Goal: Information Seeking & Learning: Learn about a topic

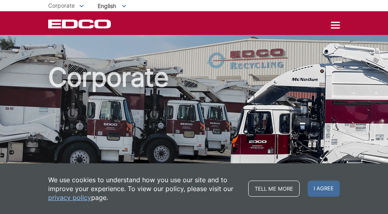
scroll to position [1350, 0]
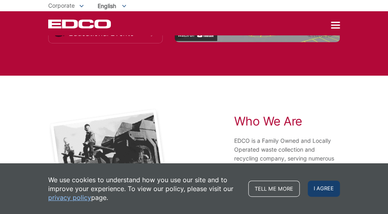
click at [322, 191] on span "I agree" at bounding box center [324, 189] width 32 height 16
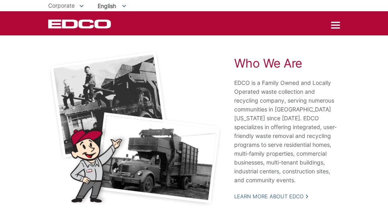
scroll to position [1394, 0]
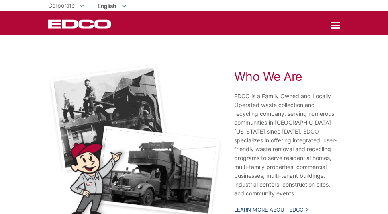
click at [284, 212] on link "Learn More About EDCO" at bounding box center [271, 209] width 74 height 7
click at [290, 208] on link "Learn More About EDCO" at bounding box center [271, 209] width 74 height 7
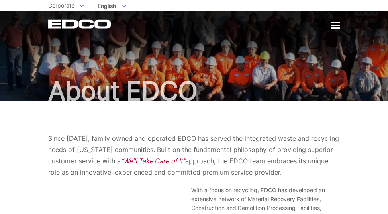
click at [329, 25] on div "EDCO Logo Home Residential Services Curbside Pickup Trash Dumpster Service Temp…" at bounding box center [194, 23] width 292 height 9
click at [334, 25] on div at bounding box center [335, 25] width 9 height 1
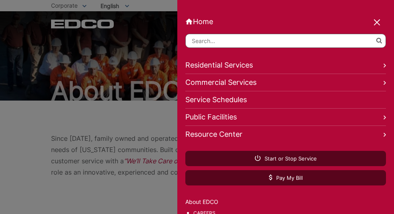
click at [203, 205] on link "About EDCO" at bounding box center [285, 201] width 201 height 9
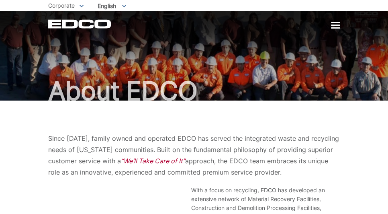
click at [336, 26] on div at bounding box center [335, 25] width 9 height 7
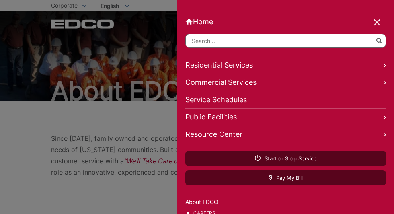
click at [247, 39] on input "Search" at bounding box center [285, 41] width 201 height 14
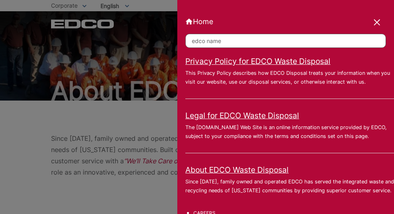
type input "edco name"
click button "submit" at bounding box center [0, 0] width 0 height 0
drag, startPoint x: 247, startPoint y: 39, endPoint x: 185, endPoint y: 49, distance: 62.9
click at [185, 49] on div "Home Back edco name Privacy Policy for EDCO Waste Disposal This Privacy Policy …" at bounding box center [285, 107] width 217 height 214
drag, startPoint x: 383, startPoint y: 21, endPoint x: 378, endPoint y: 21, distance: 4.8
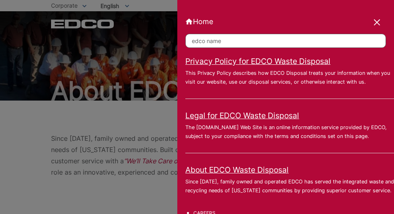
click at [383, 21] on div "Home Back edco name Privacy Policy for EDCO Waste Disposal This Privacy Policy …" at bounding box center [285, 107] width 217 height 214
click at [376, 21] on div at bounding box center [377, 22] width 11 height 11
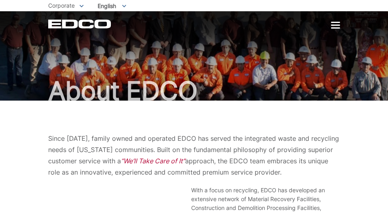
click at [80, 6] on icon at bounding box center [82, 6] width 4 height 3
